Goal: Information Seeking & Learning: Understand process/instructions

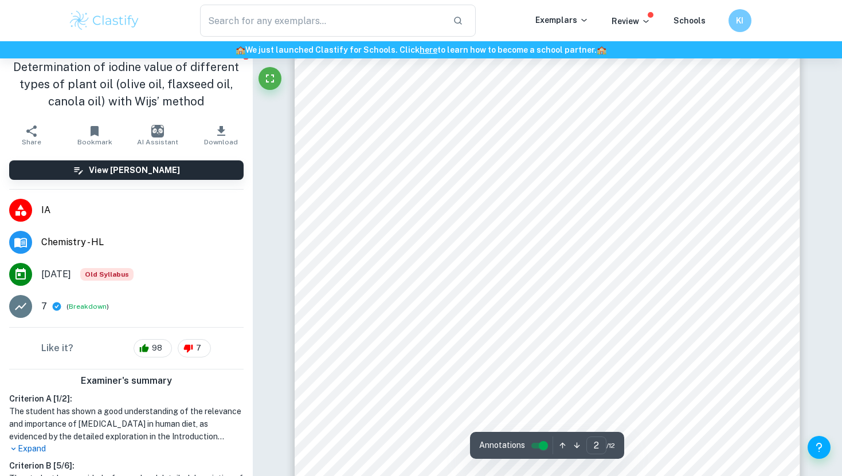
scroll to position [842, 0]
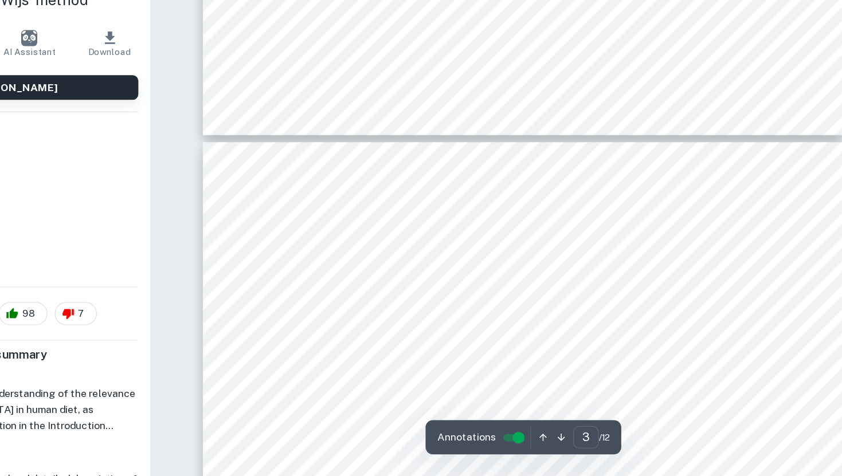
type input "4"
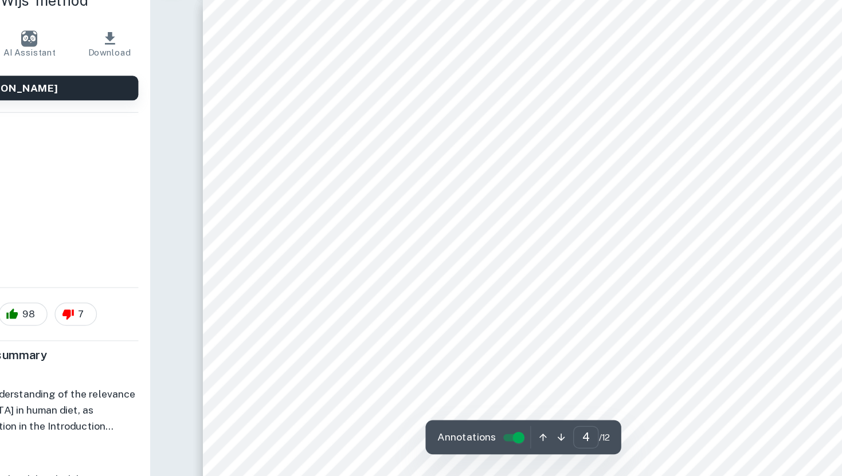
scroll to position [2212, 0]
drag, startPoint x: 393, startPoint y: 201, endPoint x: 472, endPoint y: 297, distance: 124.6
click at [472, 296] on div "4. Methodology 4.1. Apparatus - seven 500 [PERSON_NAME] flasks with stoppers - …" at bounding box center [547, 454] width 505 height 714
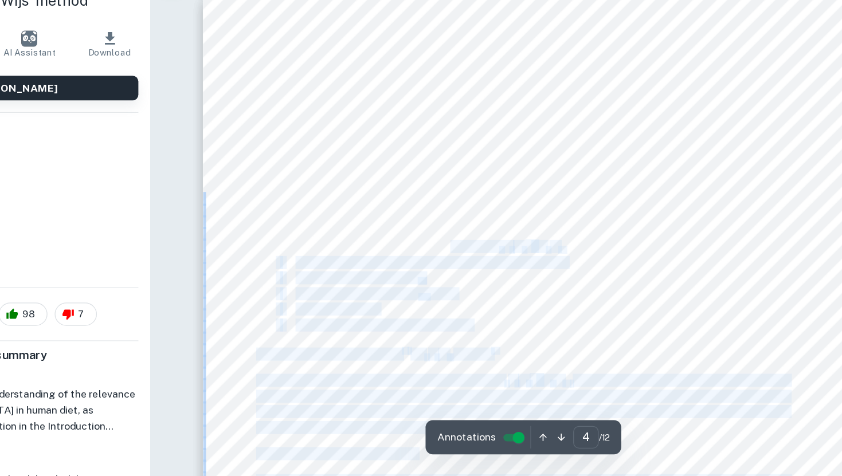
click at [472, 297] on span "24.8 g [MEDICAL_DATA] pentahydrate: Na" at bounding box center [447, 295] width 161 height 9
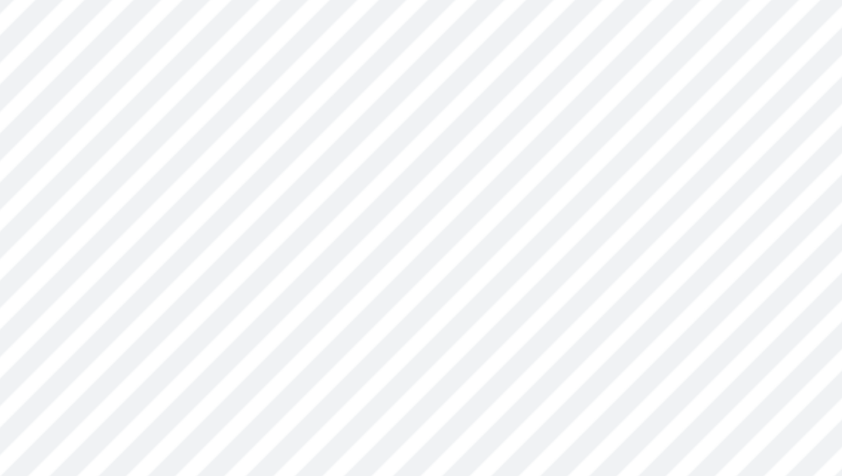
drag, startPoint x: 510, startPoint y: 357, endPoint x: 335, endPoint y: 272, distance: 194.1
click at [335, 272] on div "4. Methodology 4.1. Apparatus - seven 500 [PERSON_NAME] flasks with stoppers - …" at bounding box center [547, 454] width 505 height 714
click at [341, 277] on span "4.2. Reagents" at bounding box center [362, 279] width 50 height 9
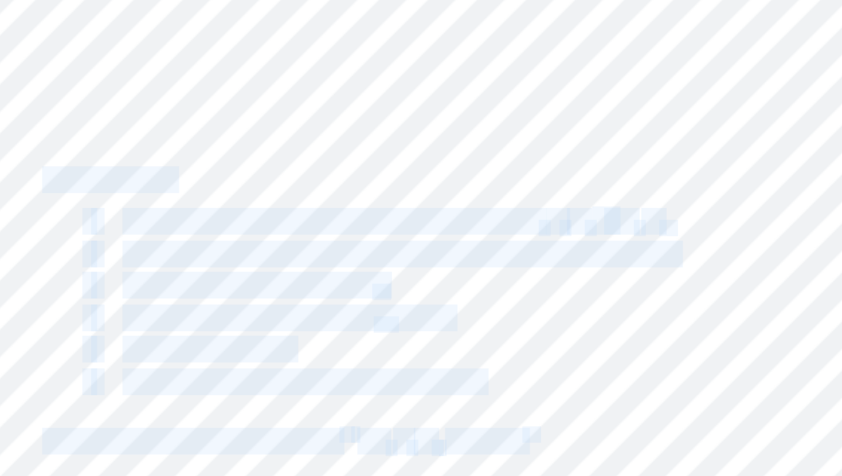
scroll to position [0, 0]
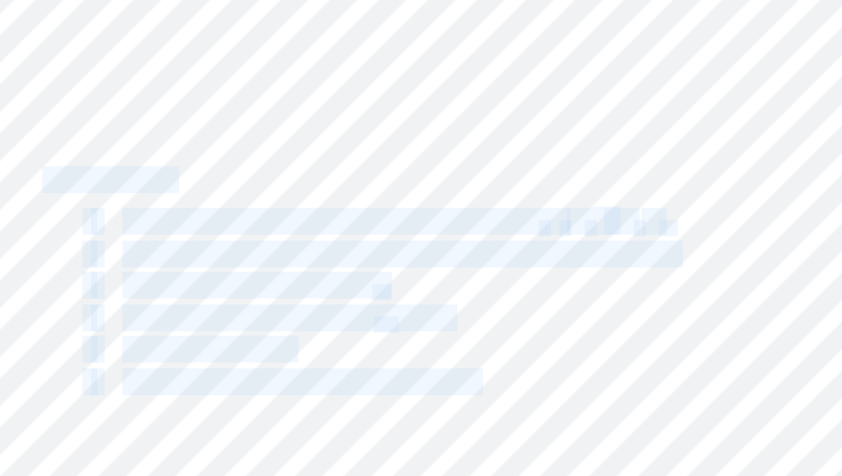
drag, startPoint x: 338, startPoint y: 279, endPoint x: 506, endPoint y: 353, distance: 183.8
click at [506, 353] on div "4. Methodology 4.1. Apparatus - seven 500 [PERSON_NAME] flasks with stoppers - …" at bounding box center [547, 454] width 505 height 714
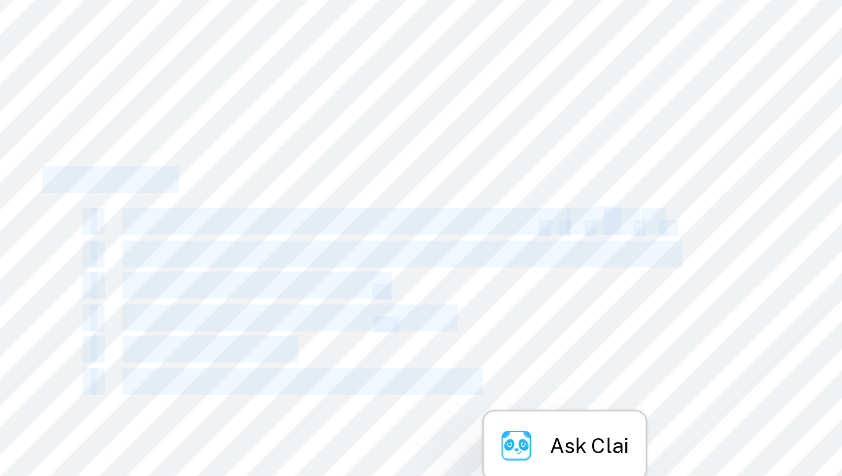
copy div "4.2. Reagents - 24.8 g [MEDICAL_DATA] pentahydrate: Na 2 S 2 O 3 ⋅ 5H 2 O (s) -…"
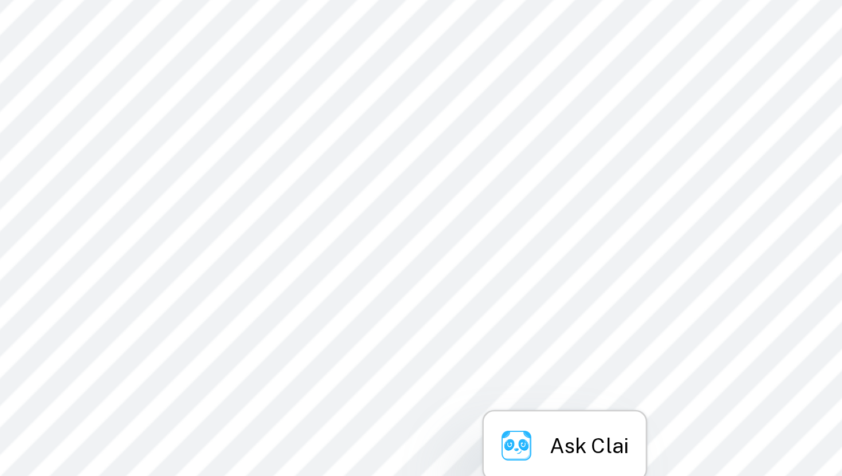
click at [362, 248] on div "4. Methodology 4.1. Apparatus - seven 500 [PERSON_NAME] flasks with stoppers - …" at bounding box center [547, 454] width 505 height 714
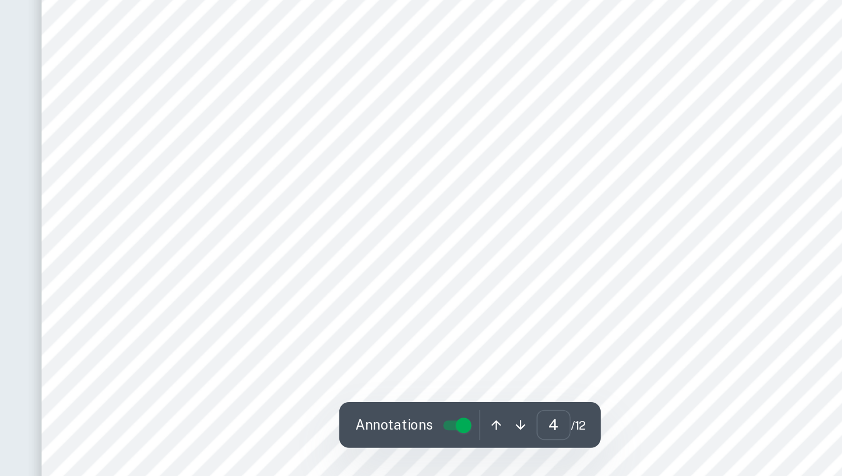
scroll to position [2428, 0]
